Goal: Information Seeking & Learning: Find specific page/section

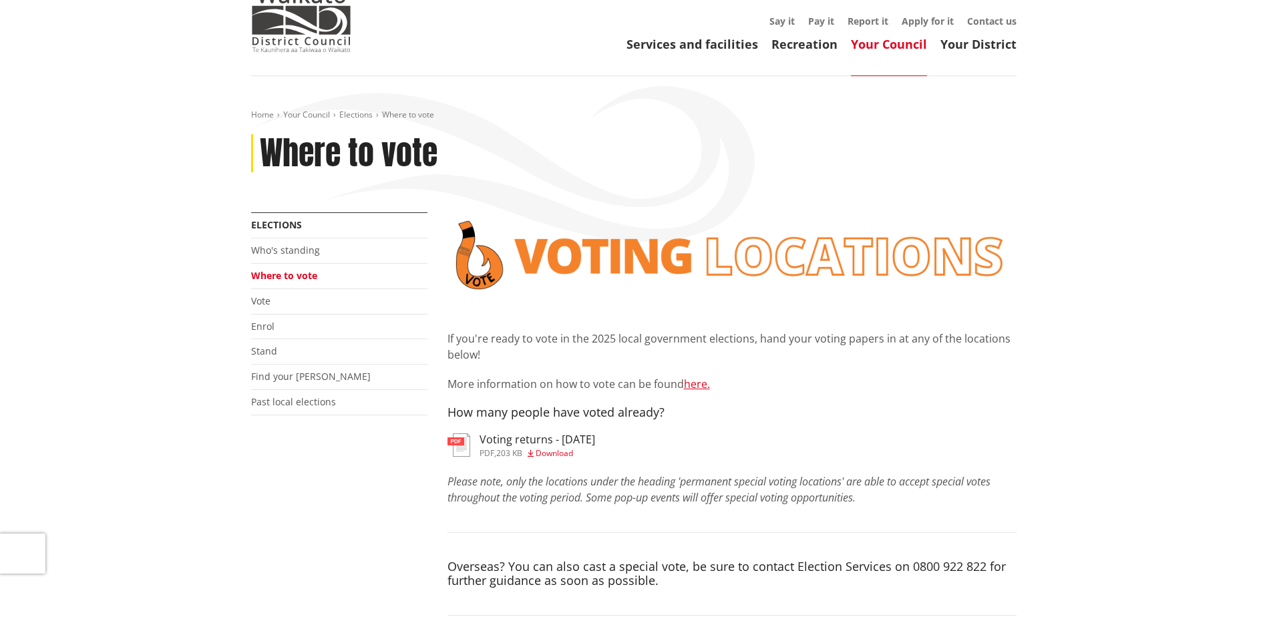
scroll to position [134, 0]
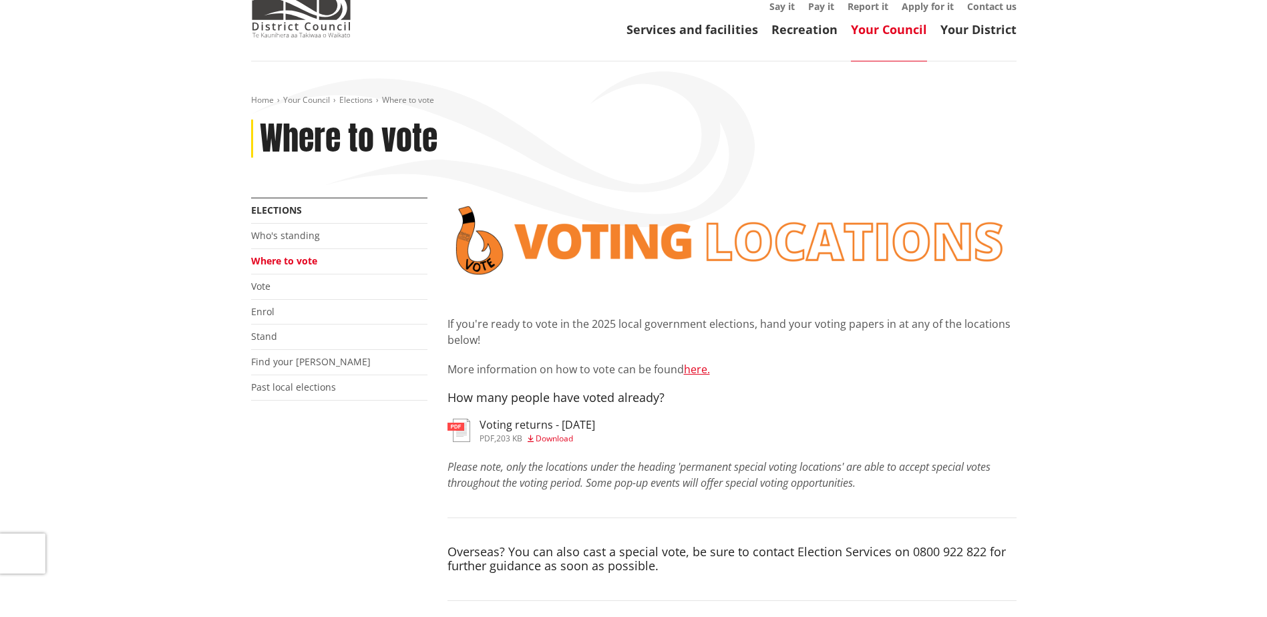
click at [553, 433] on span "Download" at bounding box center [553, 438] width 37 height 11
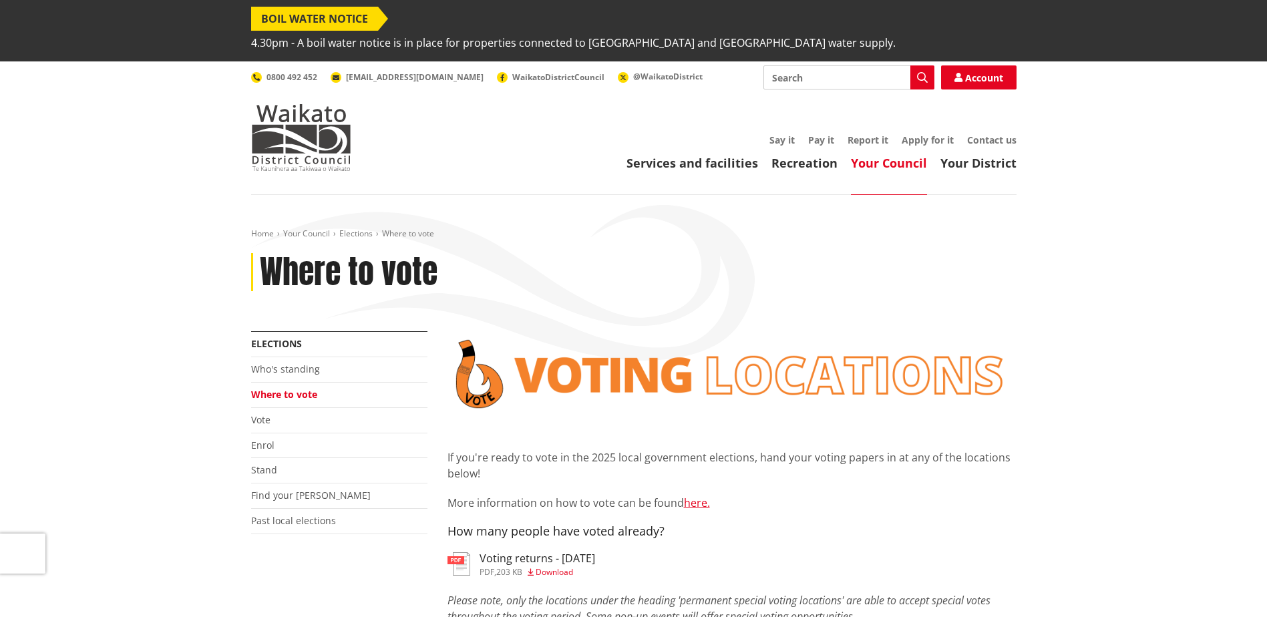
scroll to position [134, 0]
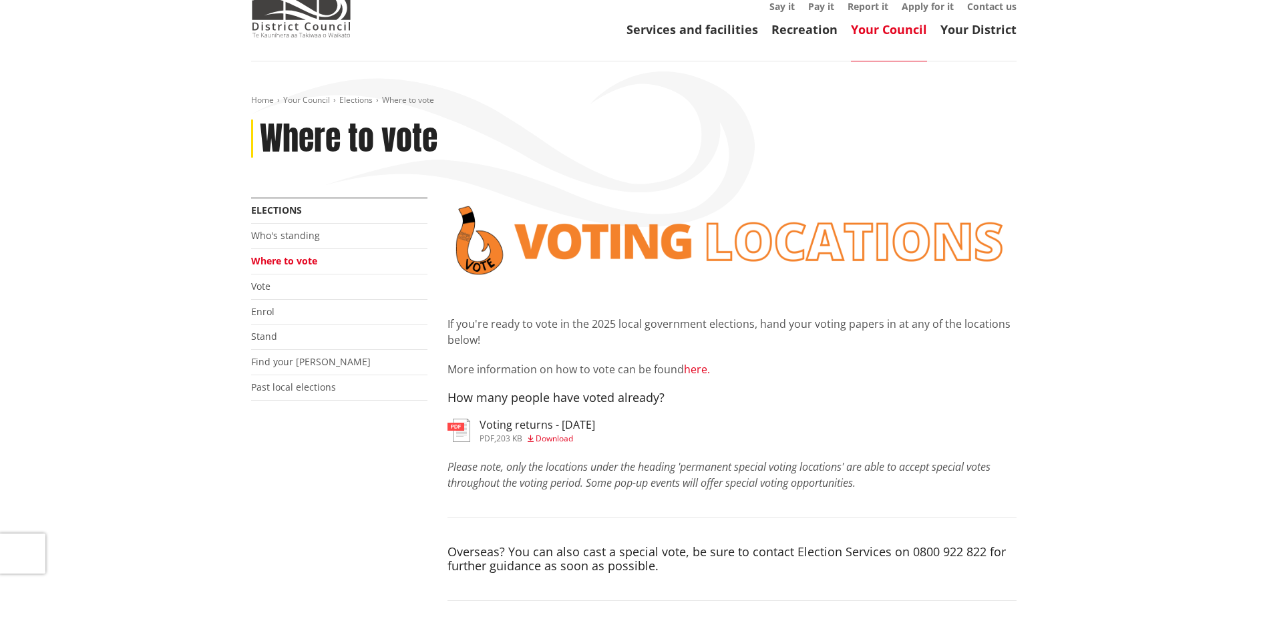
click at [700, 362] on link "here." at bounding box center [697, 369] width 26 height 15
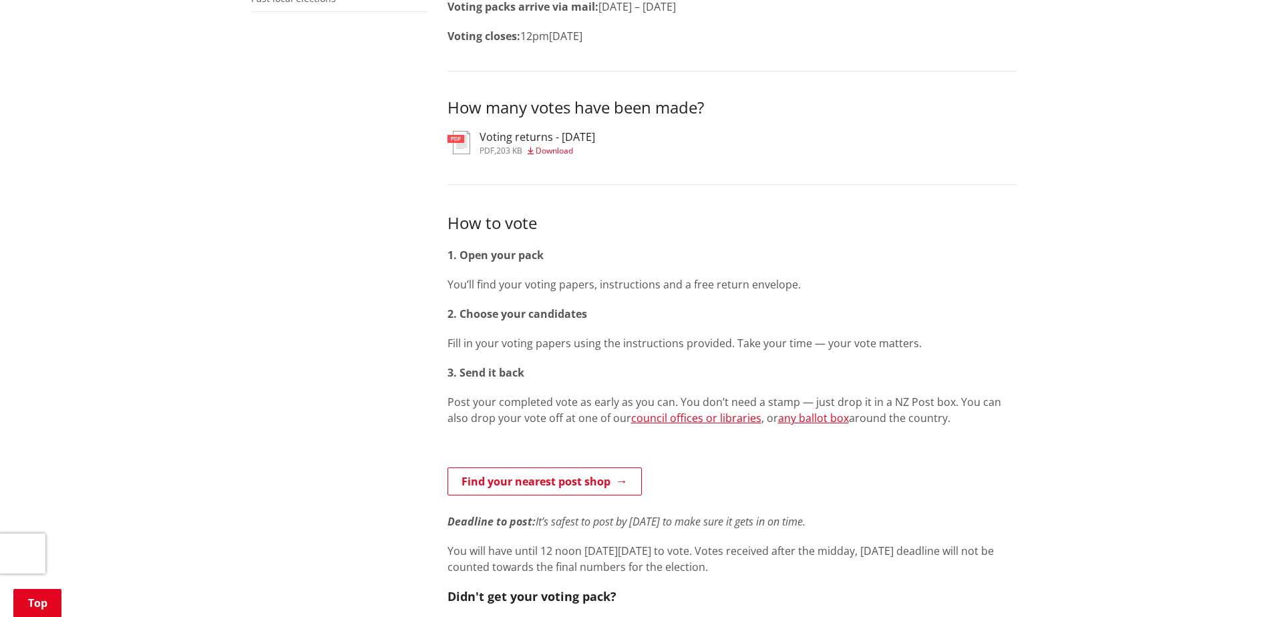
scroll to position [534, 0]
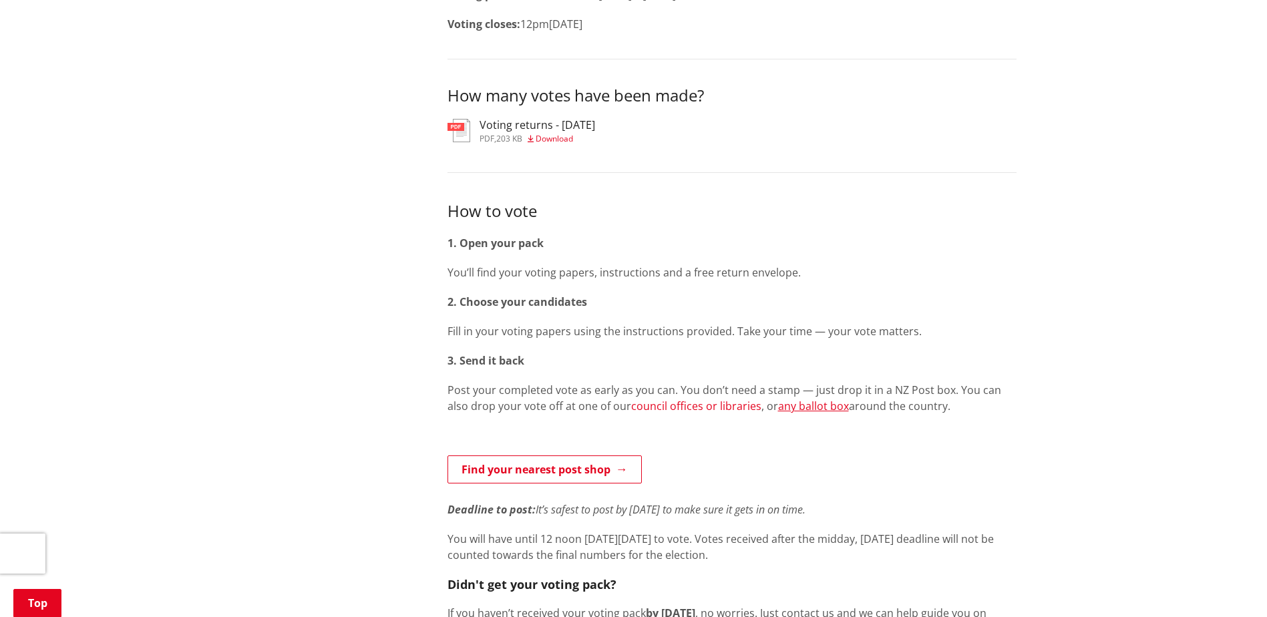
click at [706, 399] on link "council offices or libraries" at bounding box center [696, 406] width 130 height 15
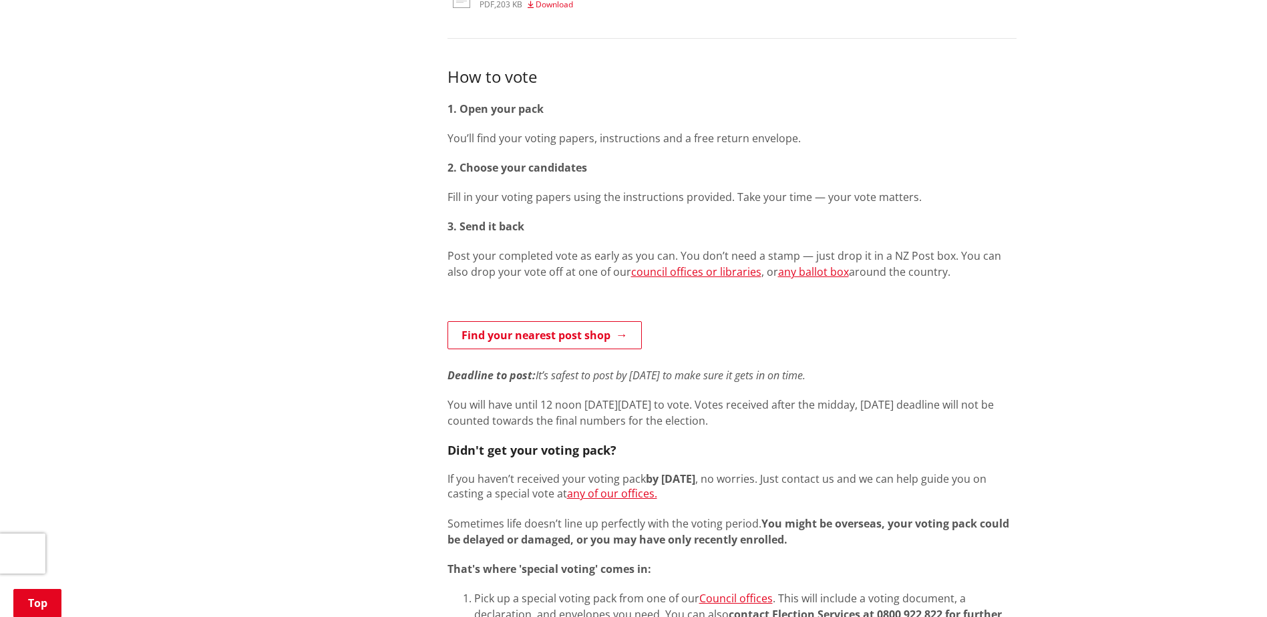
scroll to position [668, 0]
click at [712, 265] on link "council offices or libraries" at bounding box center [696, 272] width 130 height 15
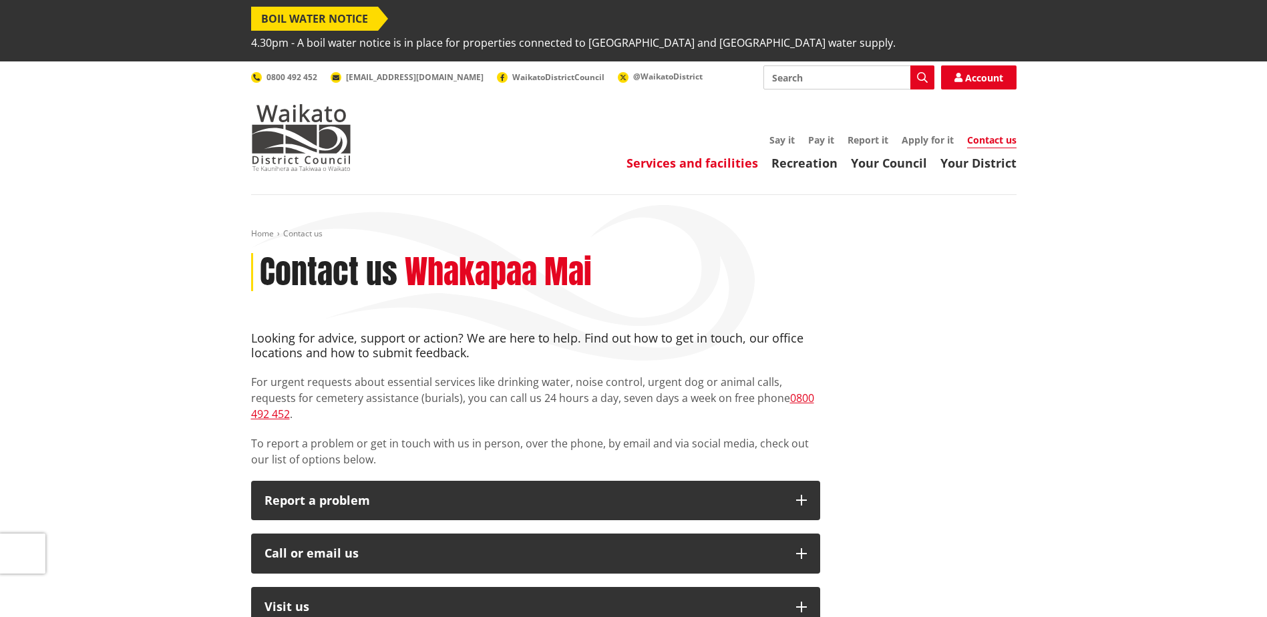
click at [703, 155] on link "Services and facilities" at bounding box center [692, 163] width 132 height 16
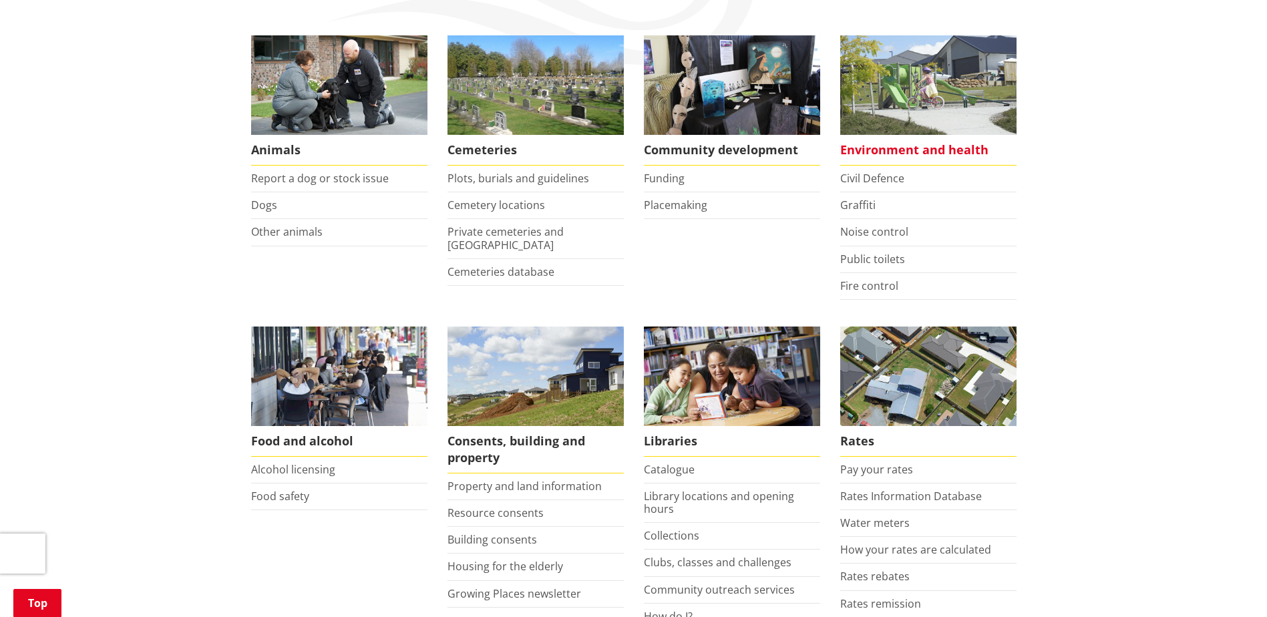
scroll to position [200, 0]
